Goal: Task Accomplishment & Management: Manage account settings

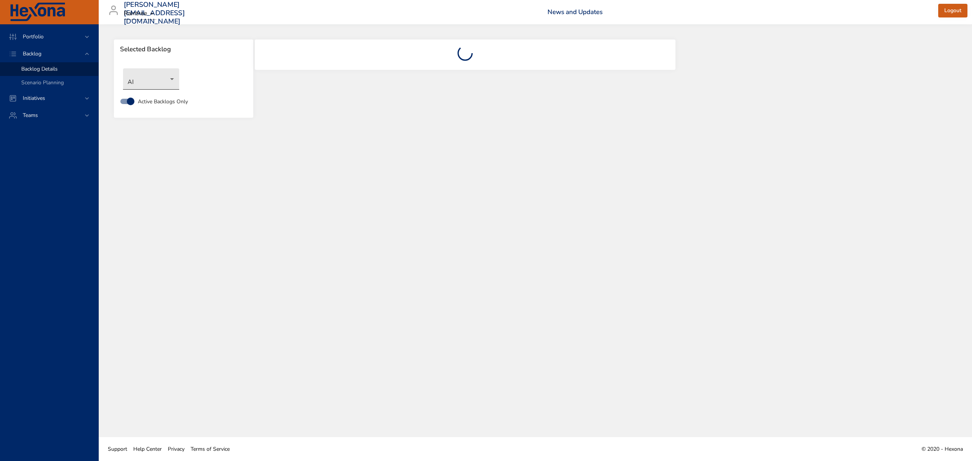
click at [163, 81] on body "Portfolio Backlog Backlog Details Scenario Planning Initiatives Teams [PERSON_N…" at bounding box center [486, 230] width 972 height 461
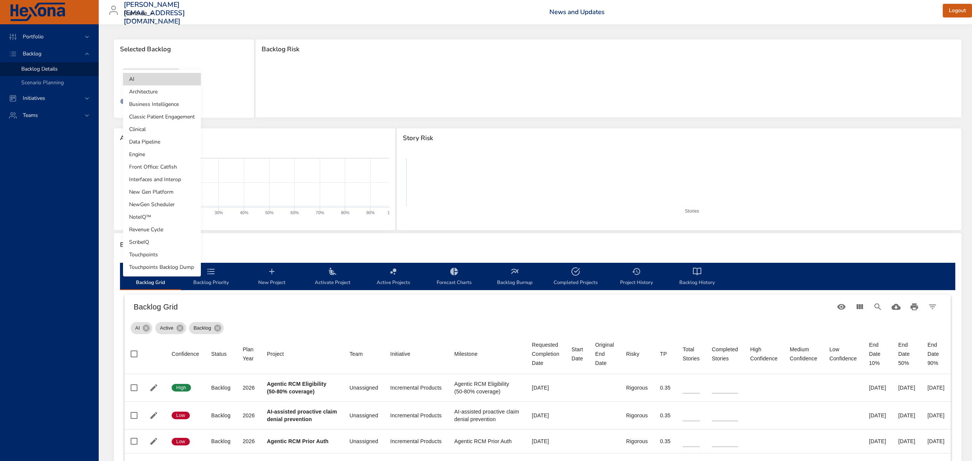
click at [145, 131] on li "Clinical" at bounding box center [162, 129] width 78 height 13
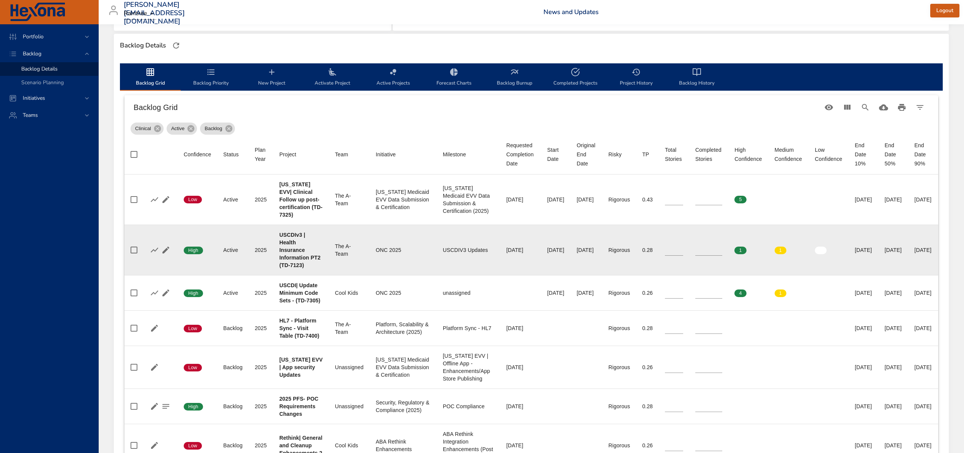
scroll to position [253, 0]
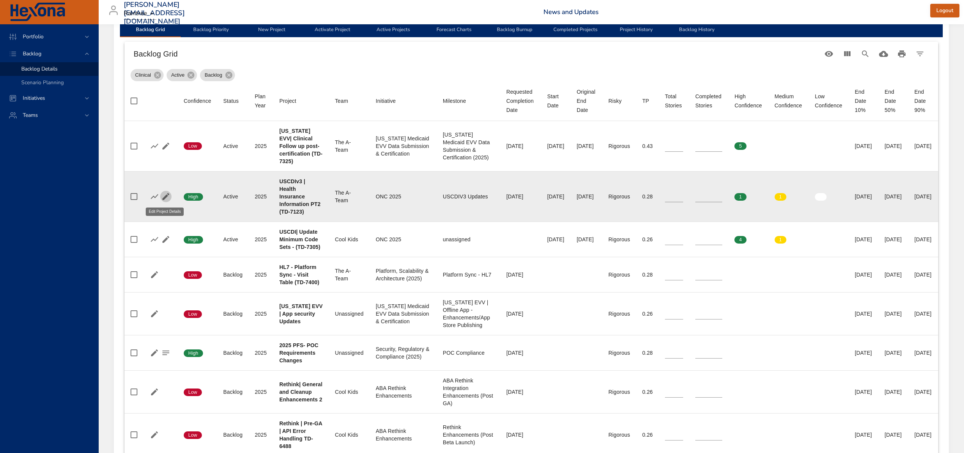
click at [163, 195] on icon "button" at bounding box center [165, 196] width 9 height 9
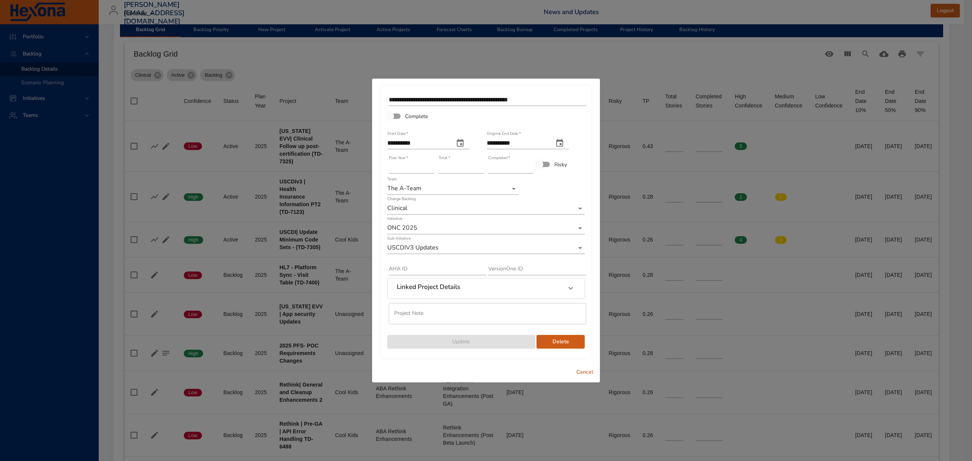
type input "*"
click at [529, 164] on input "*" at bounding box center [510, 167] width 45 height 12
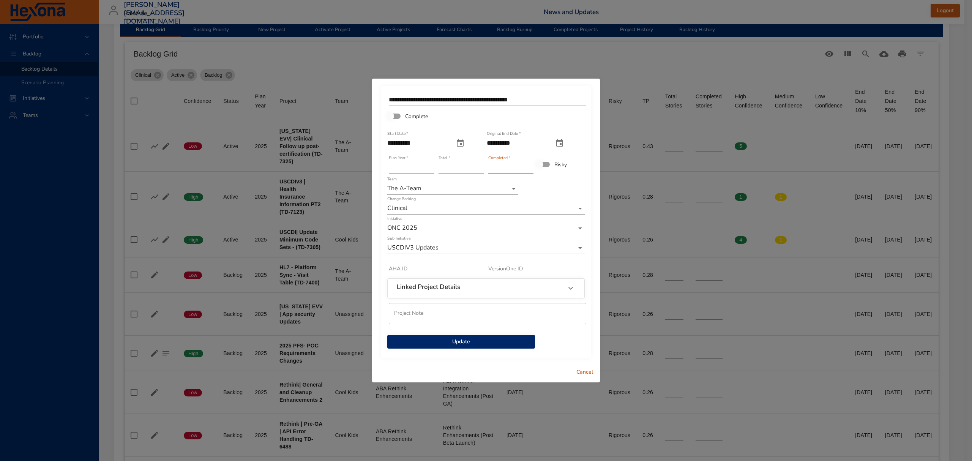
click at [502, 342] on span "Update" at bounding box center [461, 341] width 136 height 9
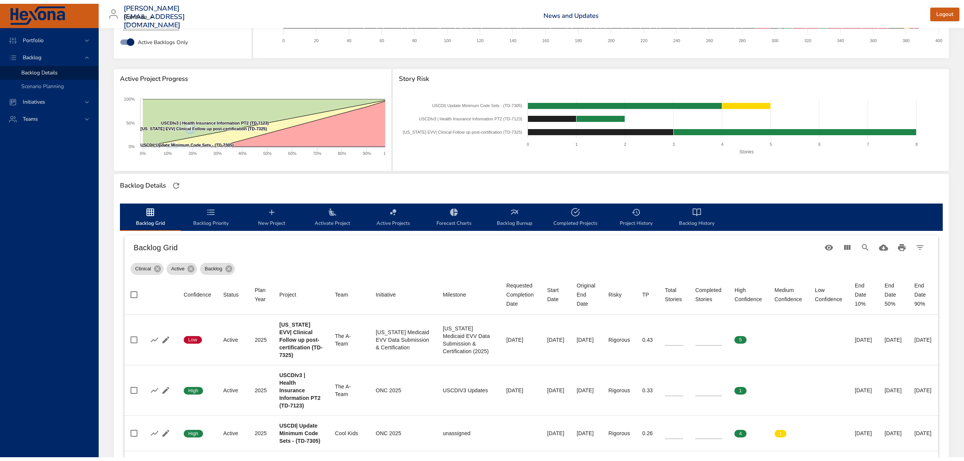
scroll to position [0, 0]
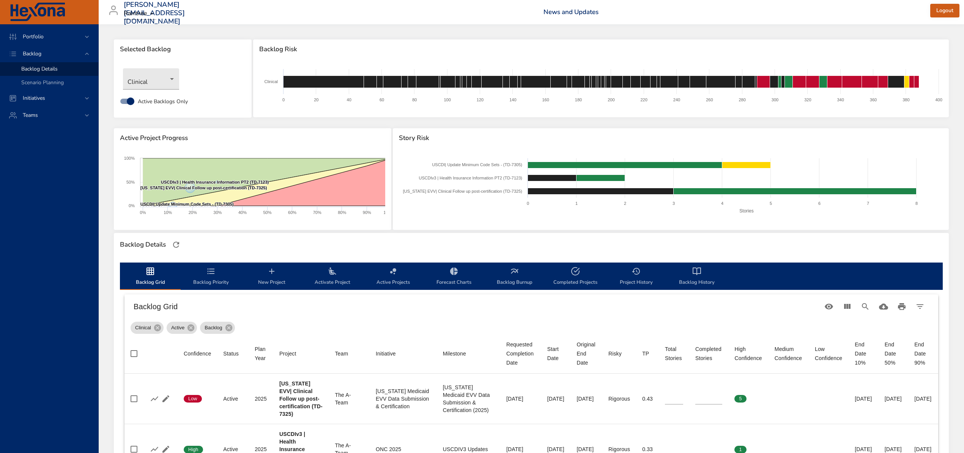
click at [339, 277] on span "Activate Project" at bounding box center [333, 277] width 52 height 20
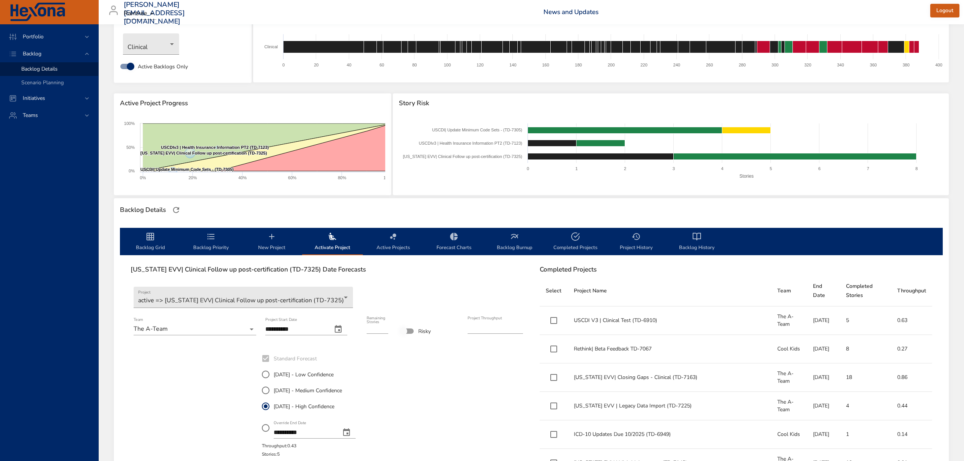
scroll to position [101, 0]
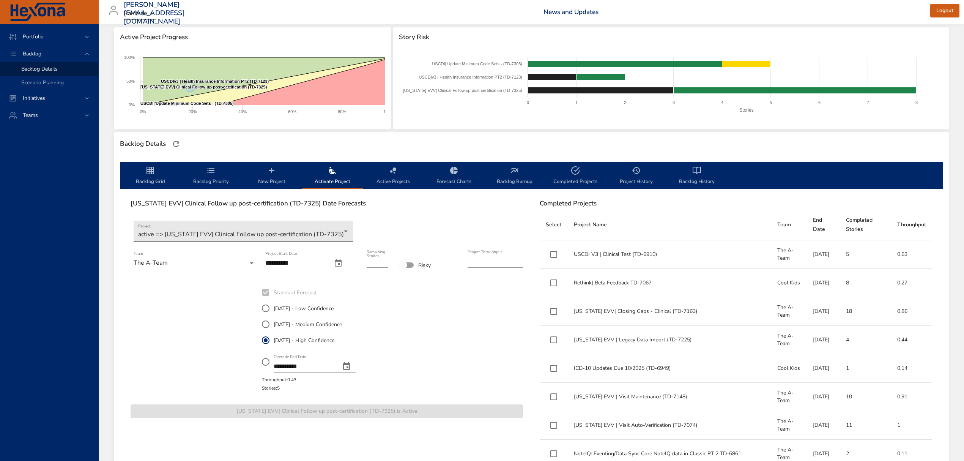
click at [205, 235] on body "Portfolio Backlog Backlog Details Scenario Planning Initiatives Teams [PERSON_N…" at bounding box center [482, 129] width 964 height 461
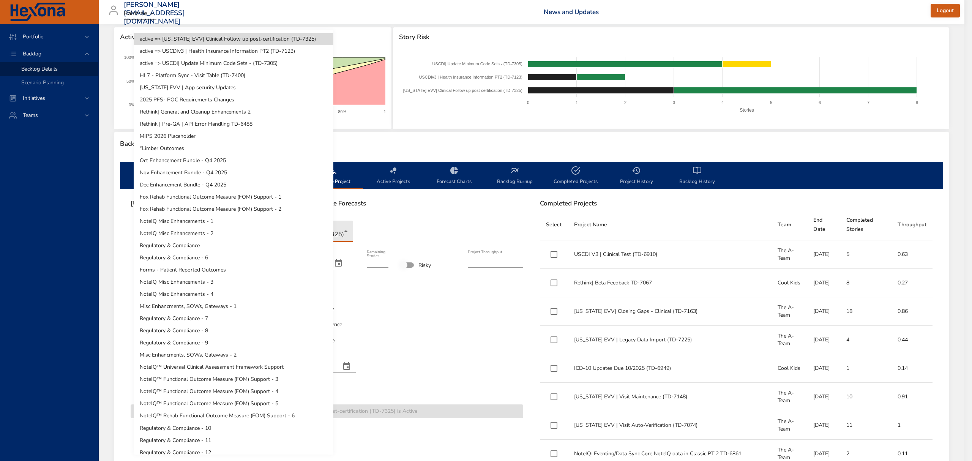
click at [223, 72] on li "HL7 - Platform Sync - Visit Table (TD-7400)" at bounding box center [234, 75] width 200 height 12
type input "*"
type input "****"
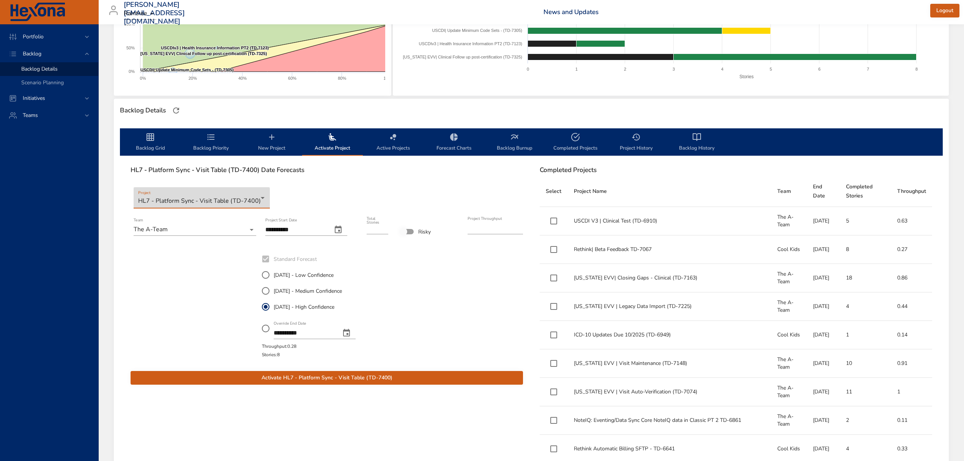
scroll to position [152, 0]
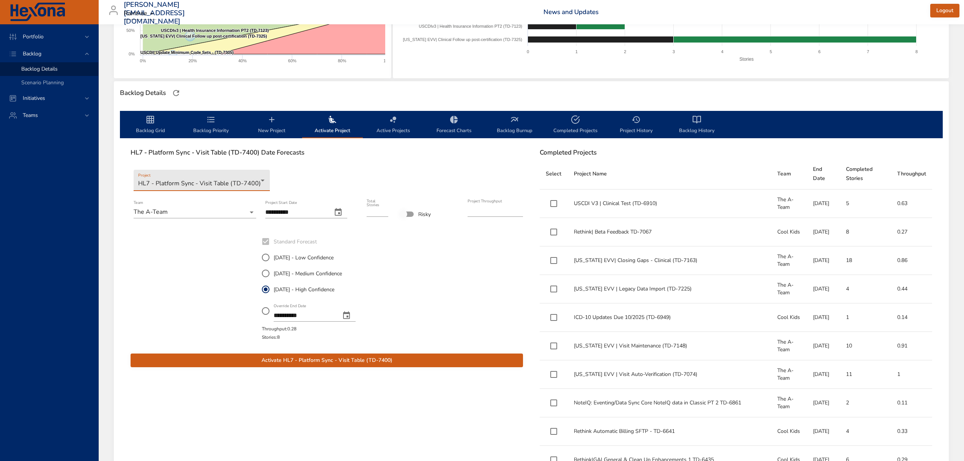
click at [380, 357] on span "Activate HL7 - Platform Sync - Visit Table (TD-7400)" at bounding box center [327, 360] width 380 height 9
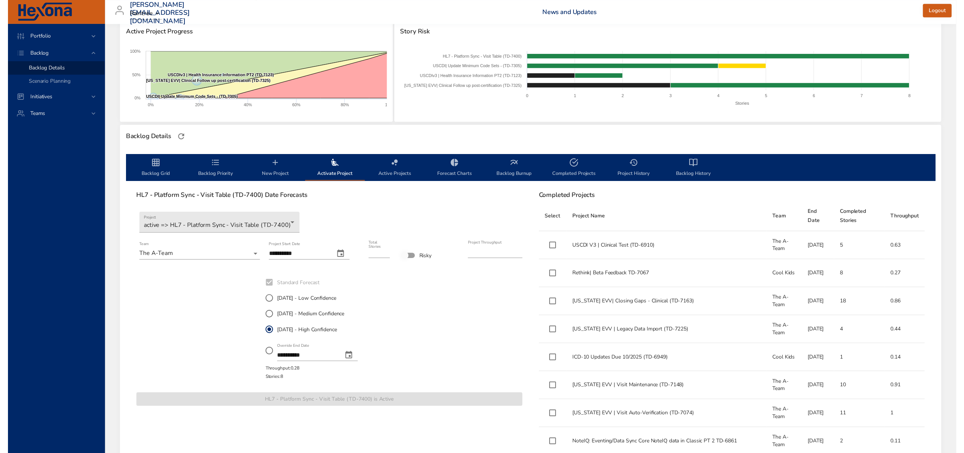
scroll to position [101, 0]
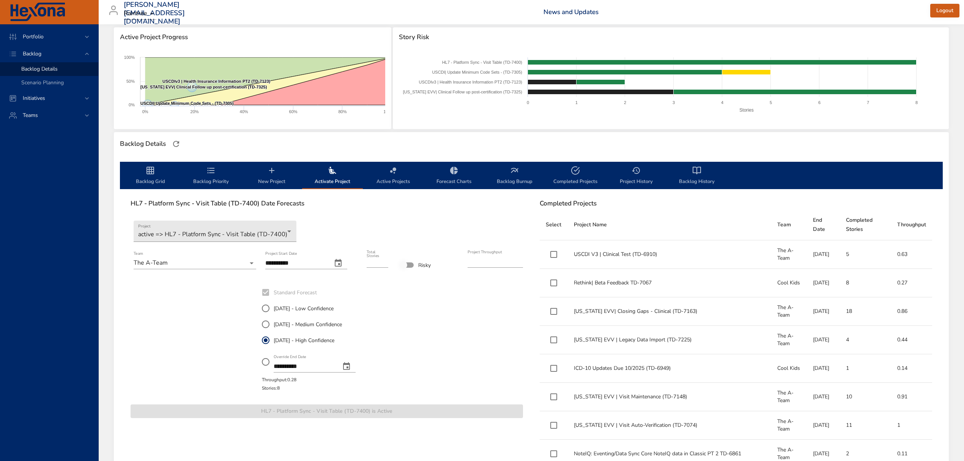
click at [157, 173] on span "Backlog Grid" at bounding box center [151, 176] width 52 height 20
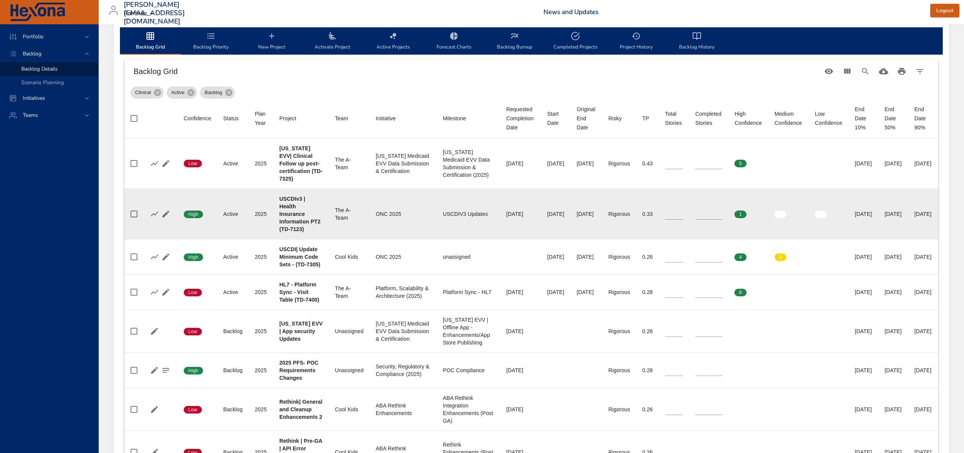
scroll to position [253, 0]
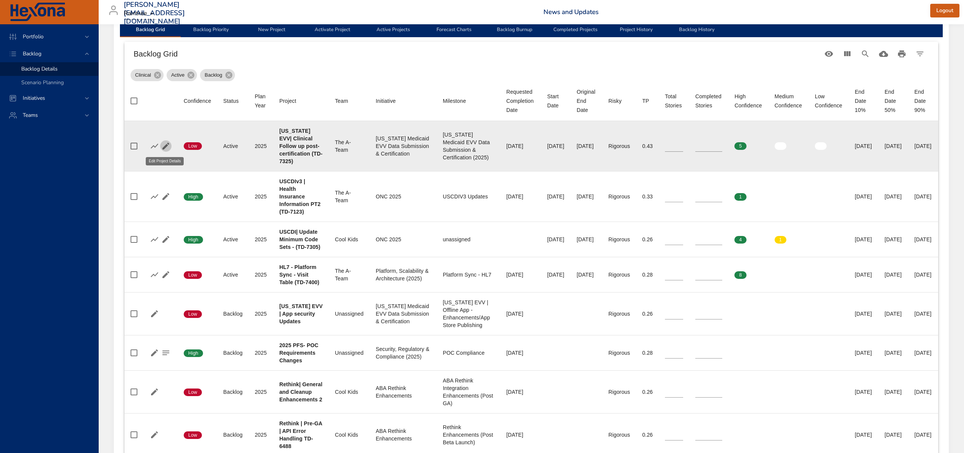
click at [163, 147] on icon "button" at bounding box center [166, 146] width 7 height 7
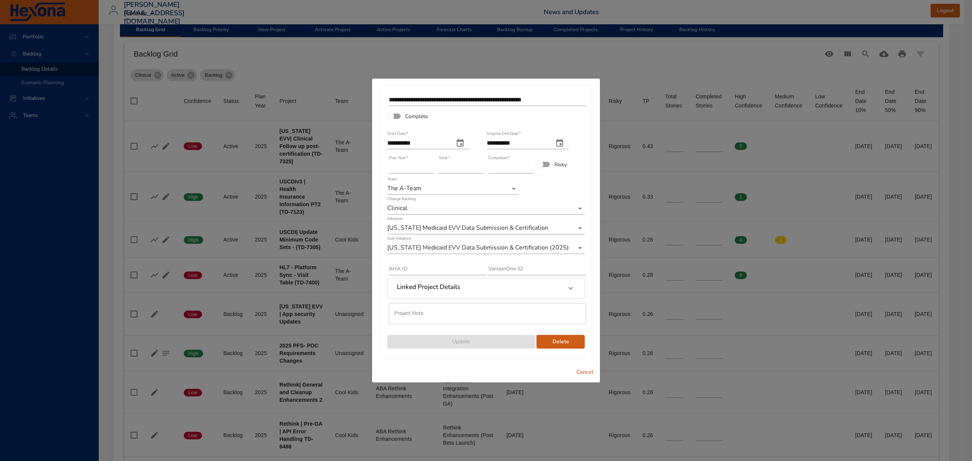
type input "*"
click at [530, 165] on input "*" at bounding box center [510, 167] width 45 height 12
click at [490, 342] on span "Update" at bounding box center [461, 341] width 136 height 9
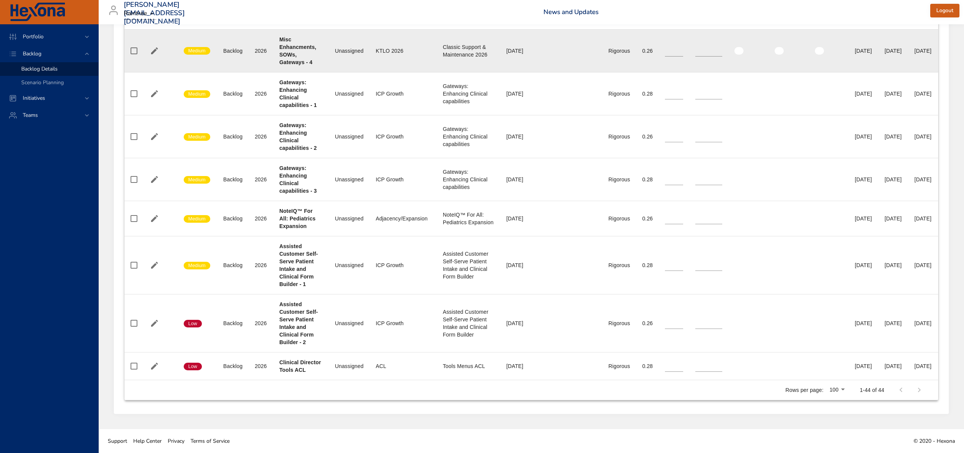
scroll to position [1955, 0]
